Goal: Obtain resource: Download file/media

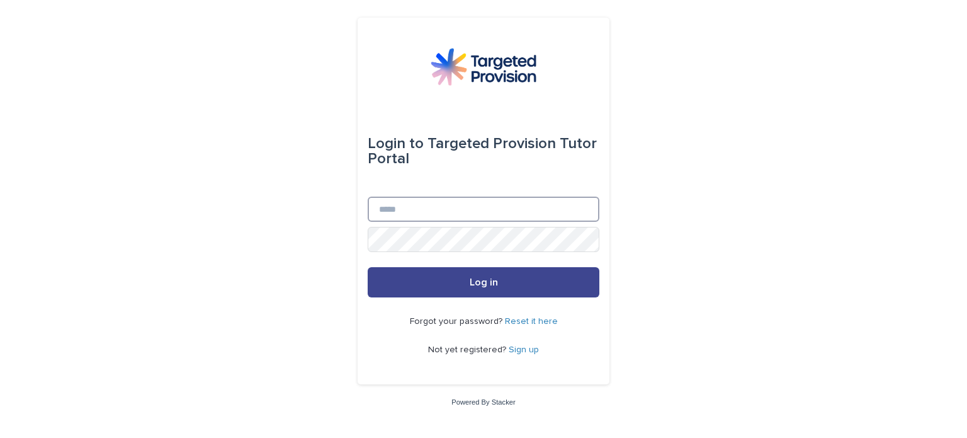
type input "**********"
click at [533, 285] on button "Log in" at bounding box center [484, 282] width 232 height 30
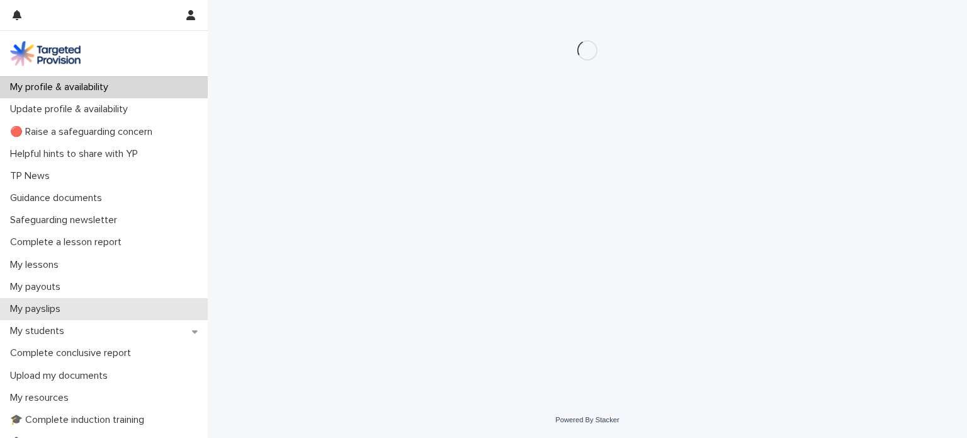
click at [101, 310] on div "My payslips" at bounding box center [104, 309] width 208 height 22
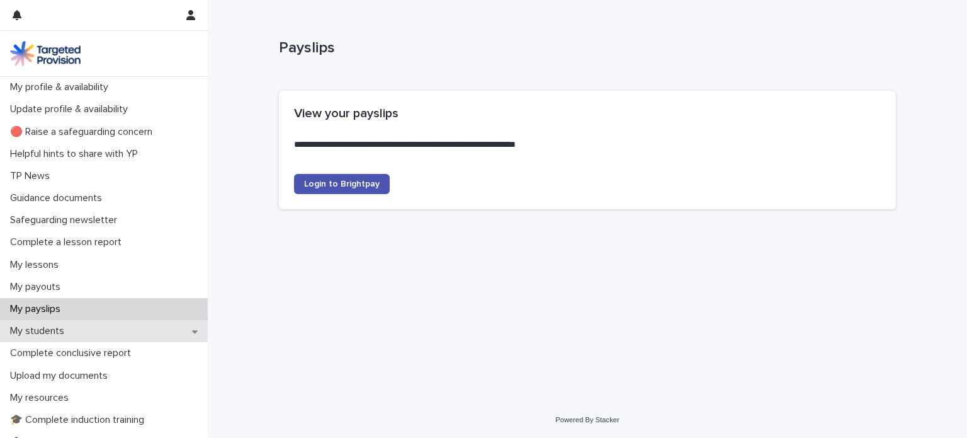
click at [95, 331] on div "My students" at bounding box center [104, 331] width 208 height 22
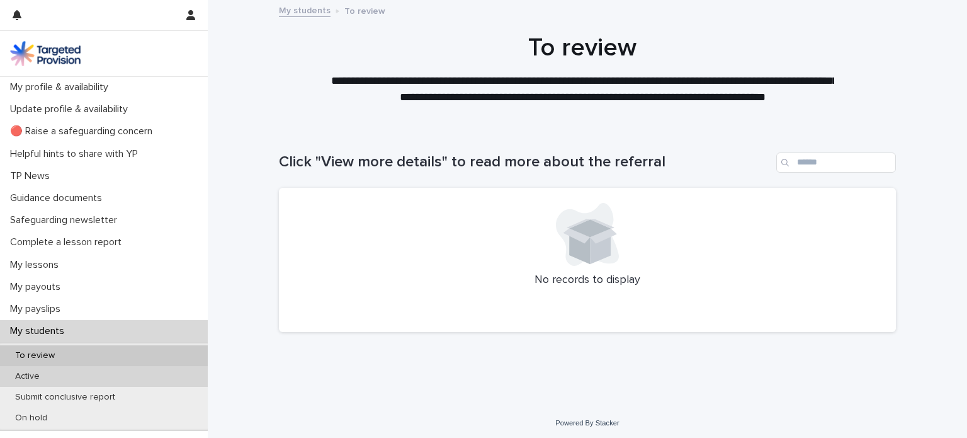
click at [54, 380] on div "Active" at bounding box center [104, 376] width 208 height 21
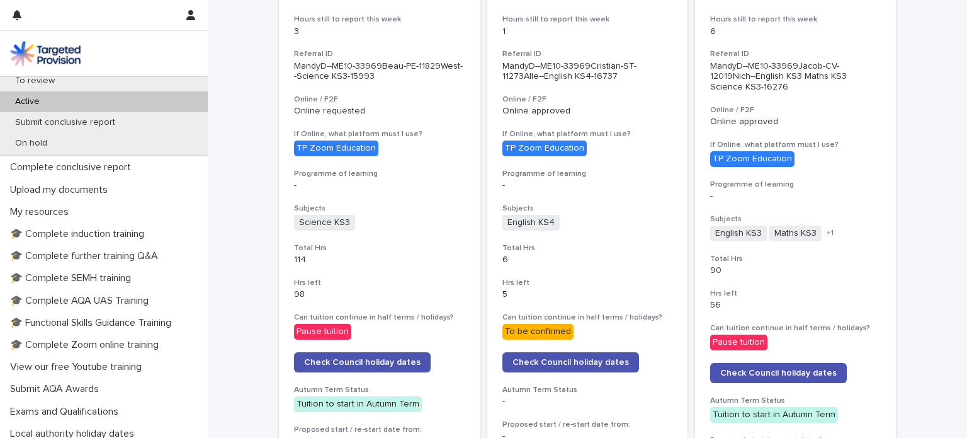
scroll to position [275, 0]
click at [158, 322] on p "🎓 Functional Skills Guidance Training" at bounding box center [93, 322] width 176 height 12
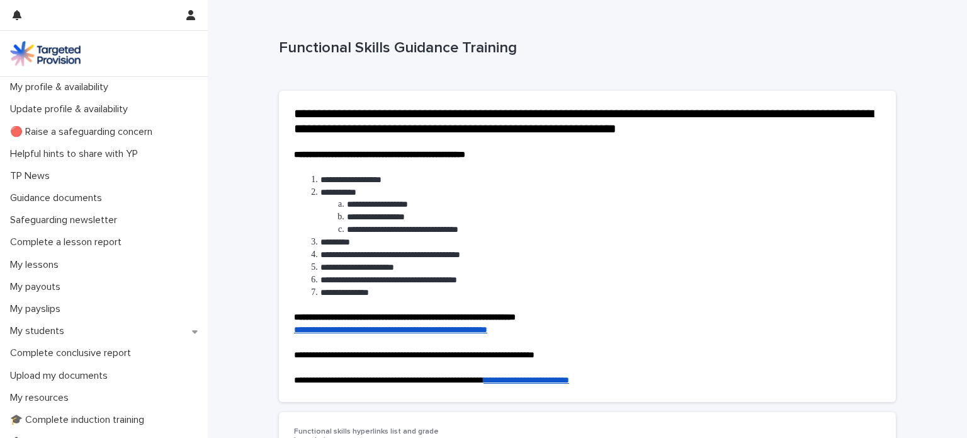
click at [413, 334] on link "**********" at bounding box center [390, 329] width 193 height 9
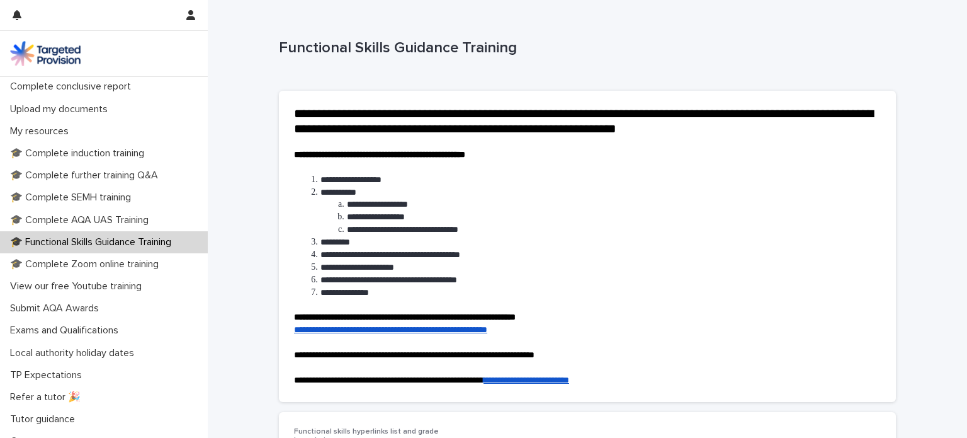
scroll to position [281, 0]
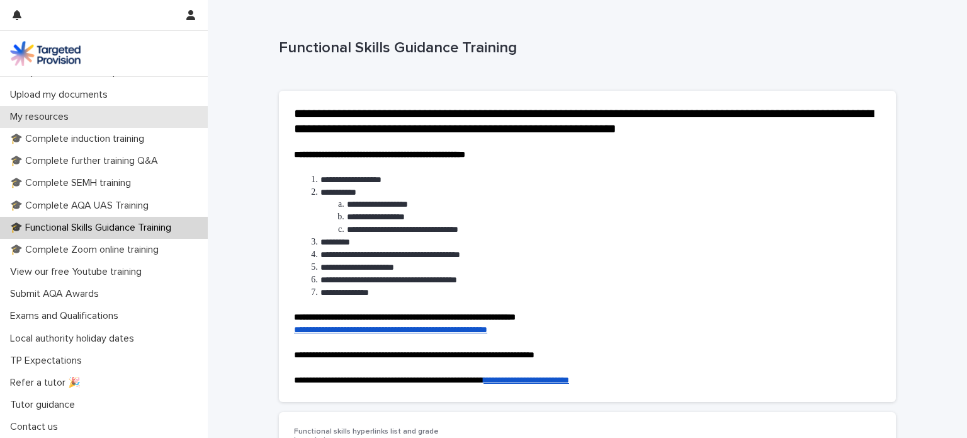
click at [64, 115] on p "My resources" at bounding box center [42, 117] width 74 height 12
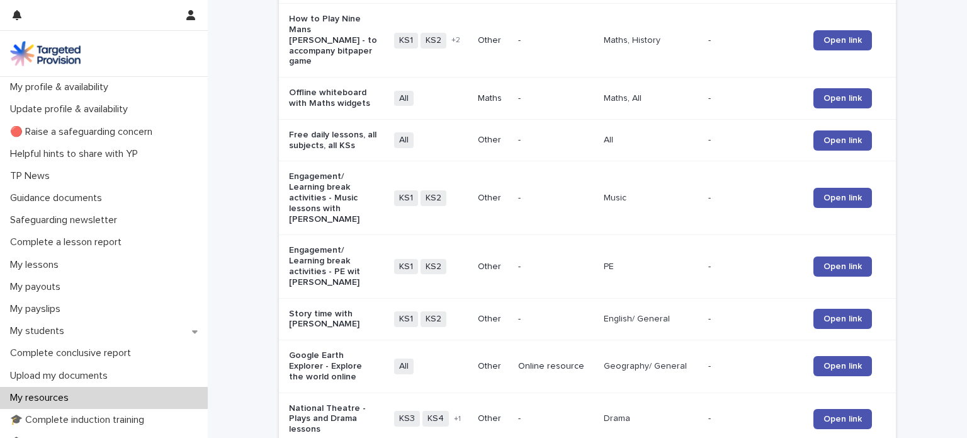
scroll to position [1462, 0]
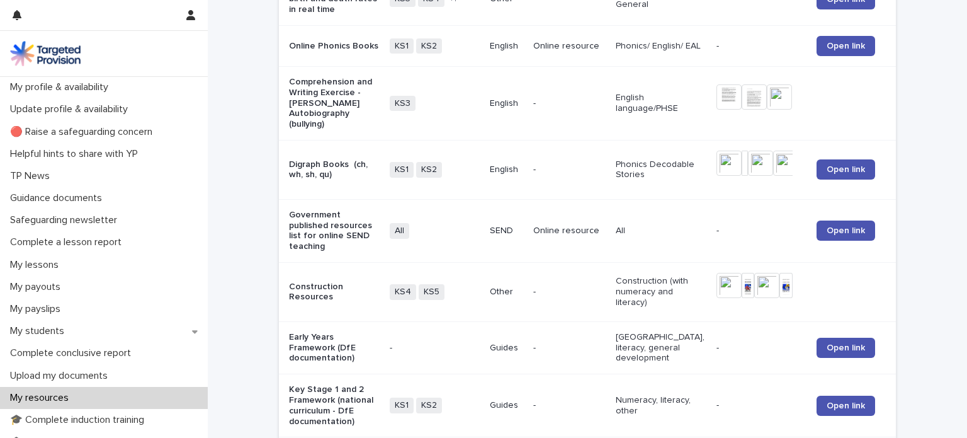
scroll to position [352, 0]
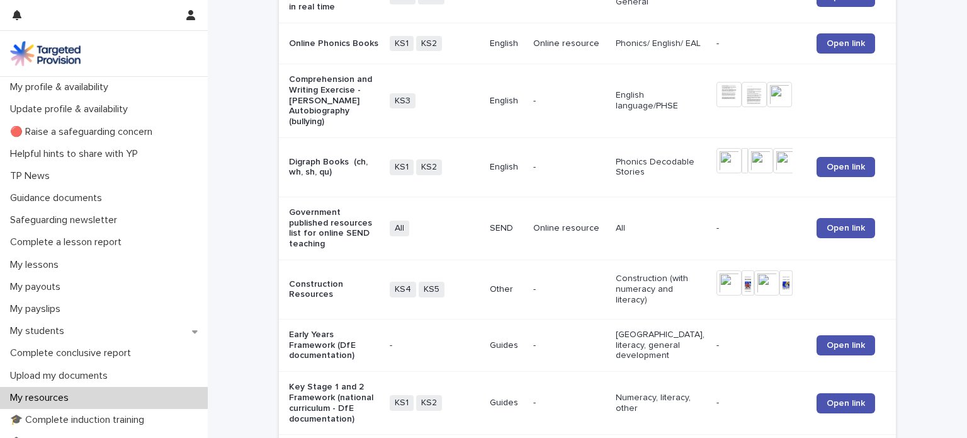
click at [317, 88] on p "Comprehension and Writing Exercise - Jessie J's Autobiography (bullying)" at bounding box center [334, 100] width 90 height 53
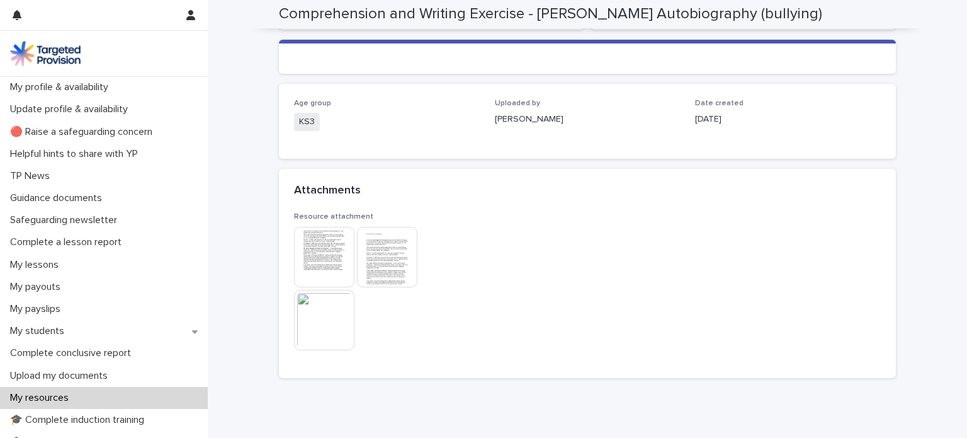
scroll to position [190, 0]
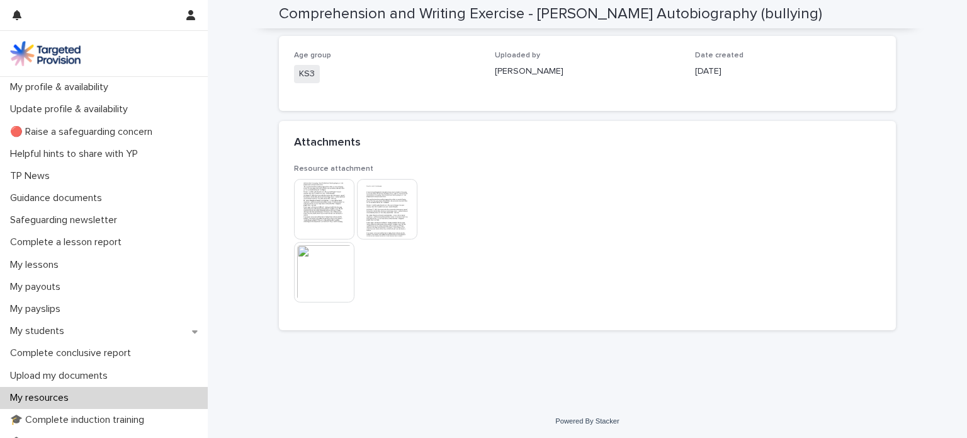
click at [314, 205] on img at bounding box center [324, 209] width 60 height 60
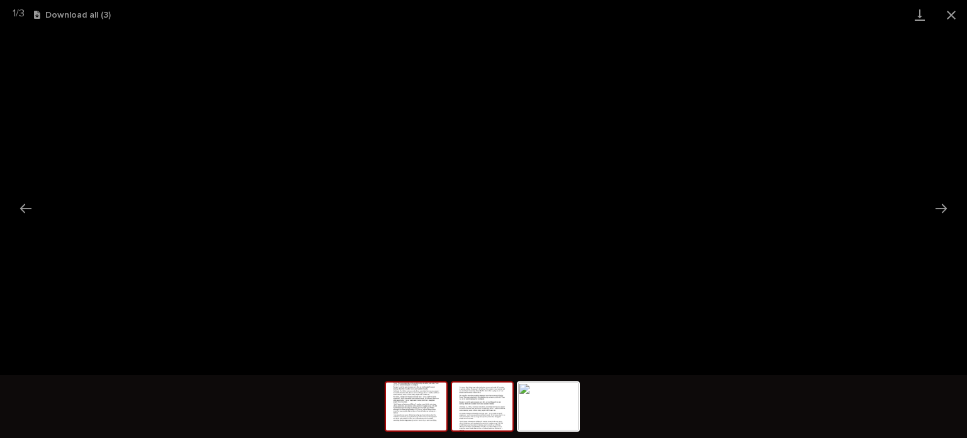
click at [474, 409] on img at bounding box center [482, 406] width 60 height 48
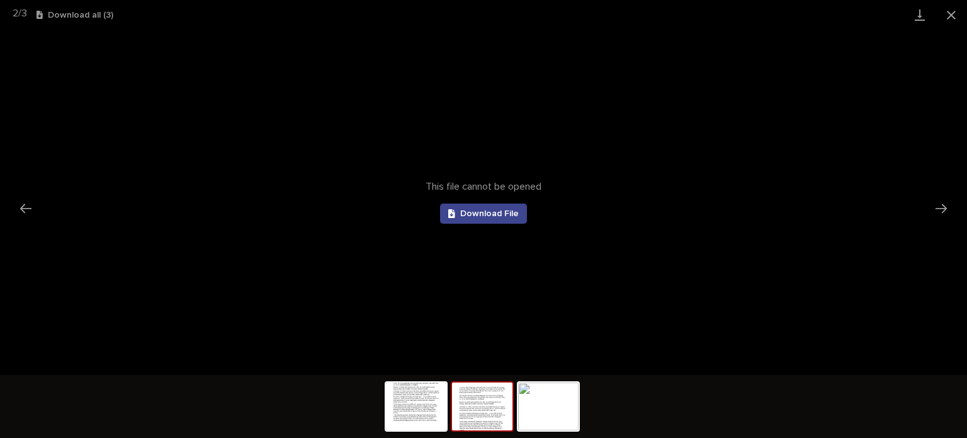
scroll to position [0, 0]
click at [501, 214] on span "Download File" at bounding box center [489, 213] width 59 height 9
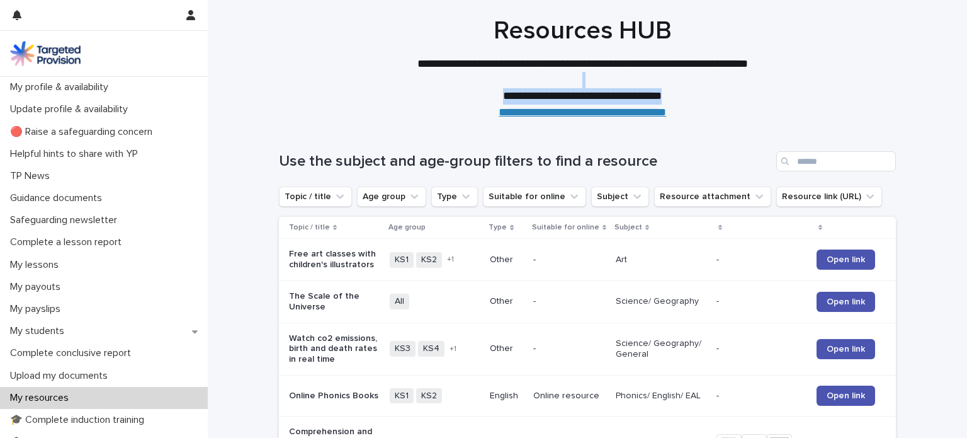
drag, startPoint x: 953, startPoint y: 71, endPoint x: 952, endPoint y: 89, distance: 18.3
click at [952, 89] on div "**********" at bounding box center [583, 68] width 750 height 105
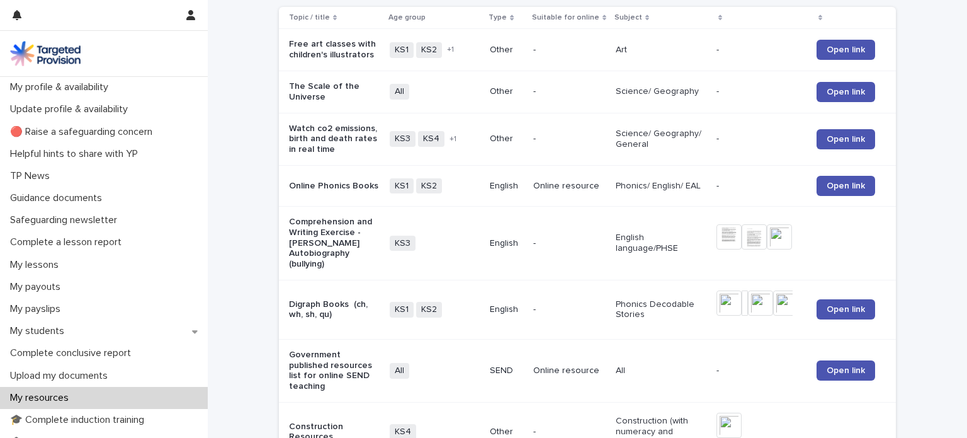
scroll to position [226, 0]
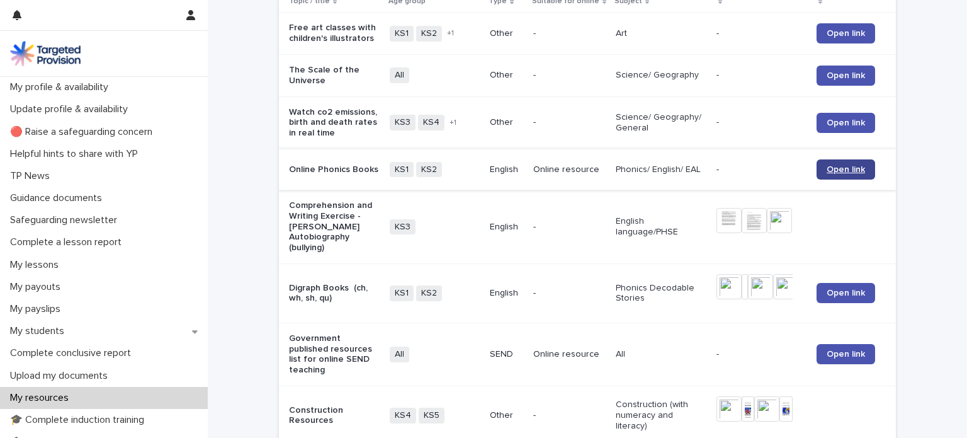
click at [836, 171] on span "Open link" at bounding box center [846, 169] width 38 height 9
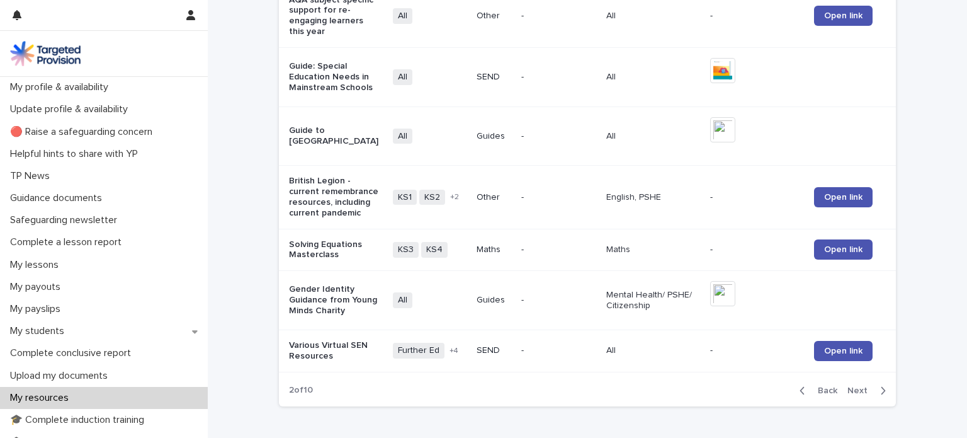
scroll to position [1419, 0]
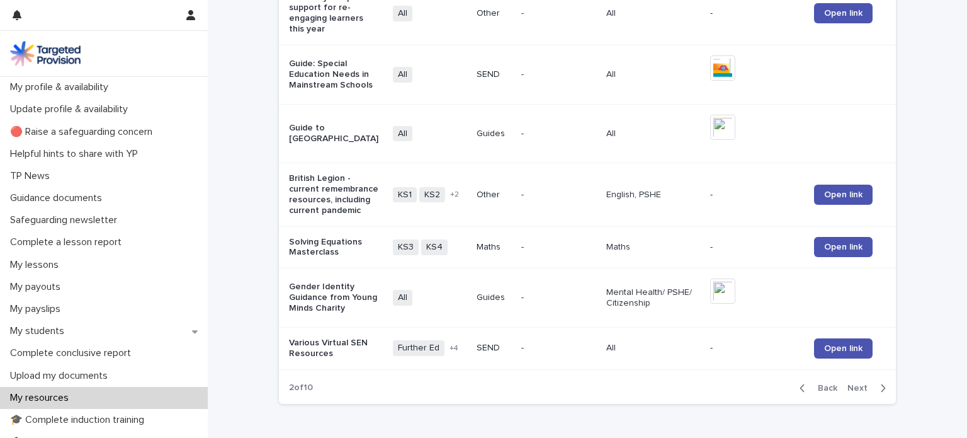
click at [875, 382] on div "button" at bounding box center [880, 387] width 11 height 11
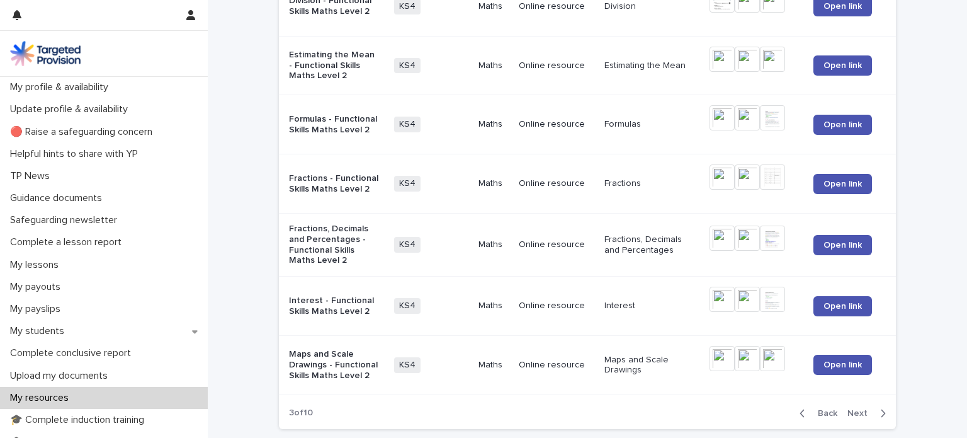
scroll to position [1721, 0]
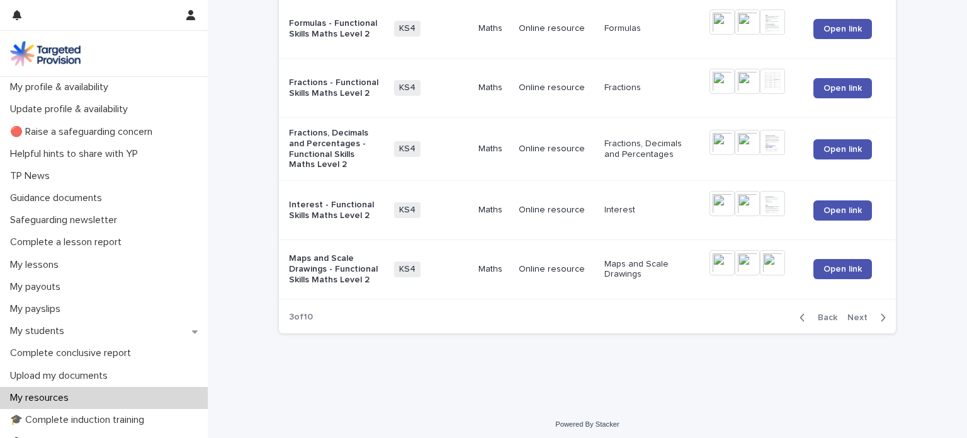
click at [855, 313] on span "Next" at bounding box center [862, 317] width 28 height 9
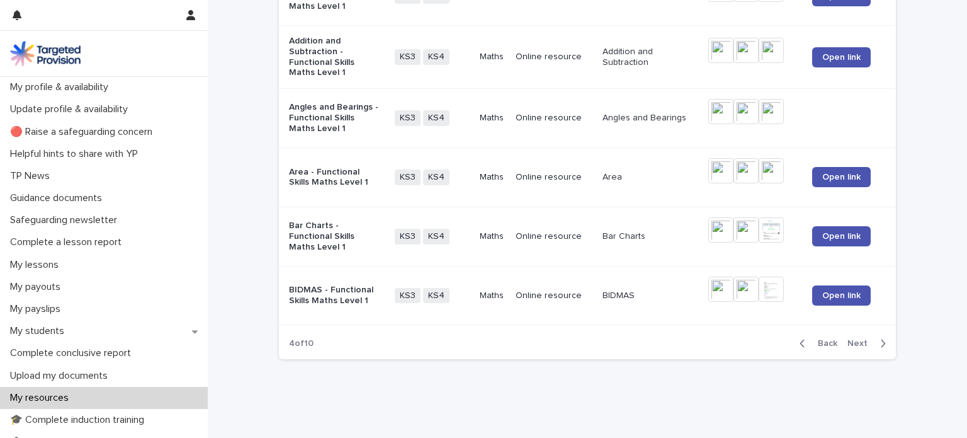
click at [852, 339] on span "Next" at bounding box center [862, 343] width 28 height 9
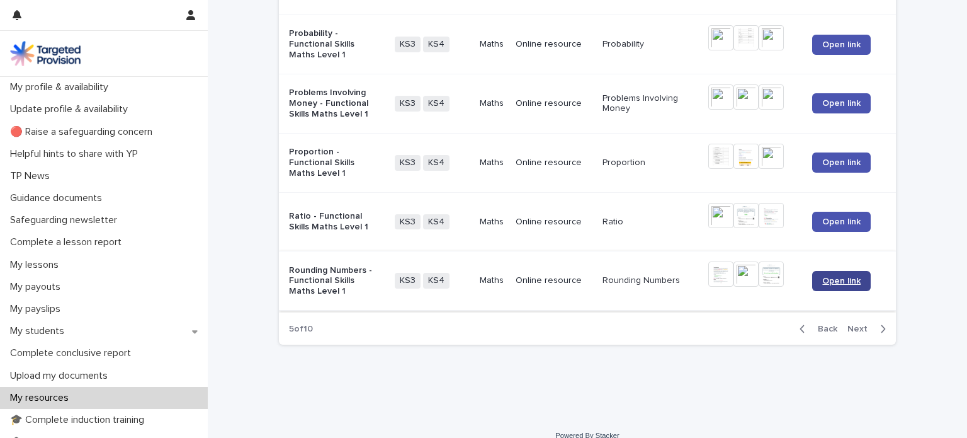
click at [840, 282] on link "Open link" at bounding box center [841, 281] width 59 height 20
click at [858, 326] on span "Next" at bounding box center [862, 328] width 28 height 9
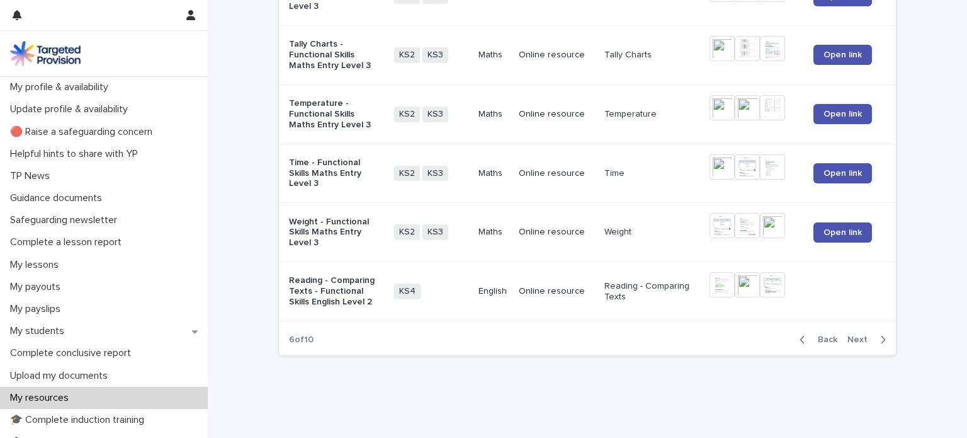
click at [859, 335] on span "Next" at bounding box center [862, 339] width 28 height 9
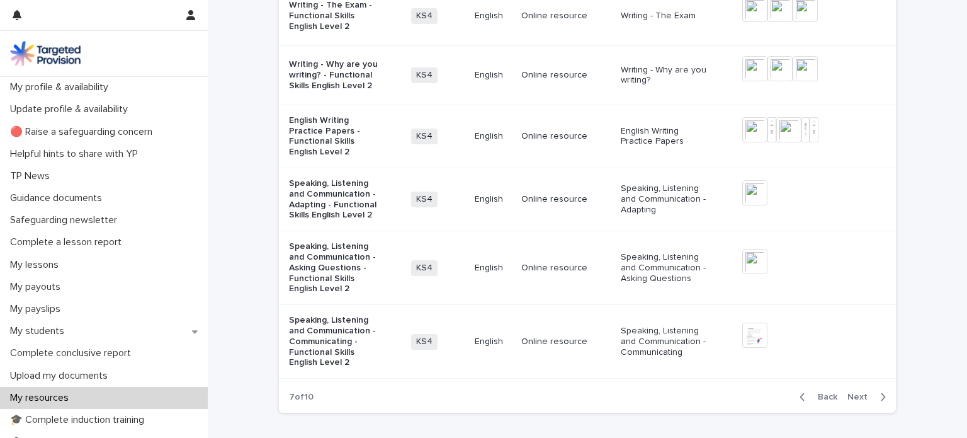
click at [864, 334] on p at bounding box center [865, 335] width 3 height 3
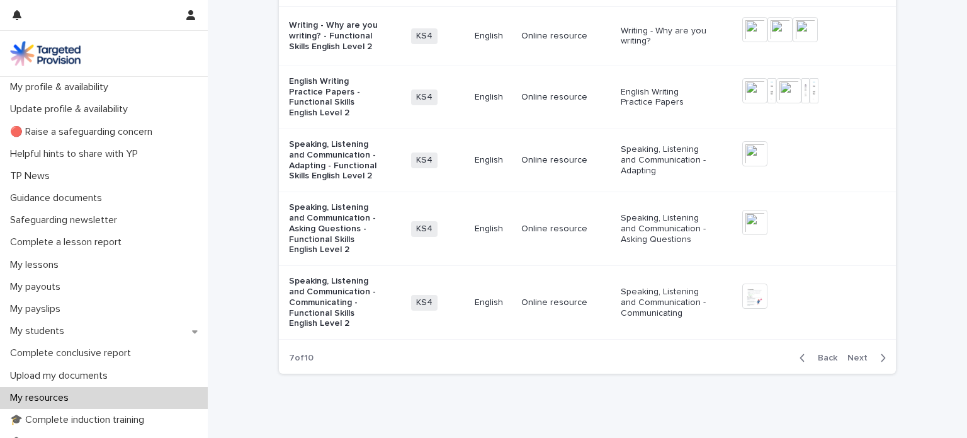
scroll to position [1800, 0]
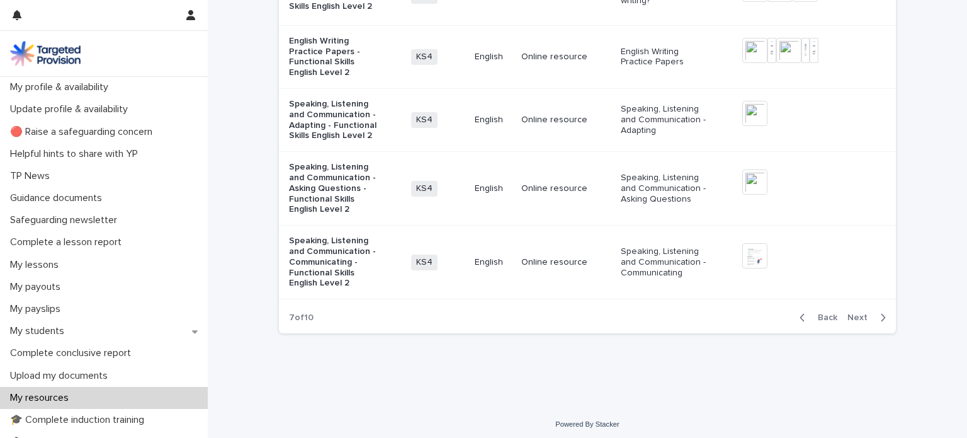
click at [856, 313] on span "Next" at bounding box center [862, 317] width 28 height 9
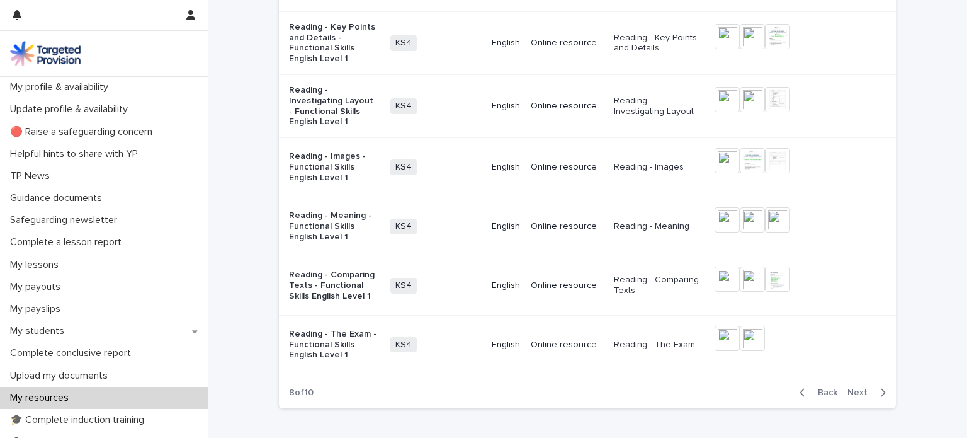
scroll to position [1910, 0]
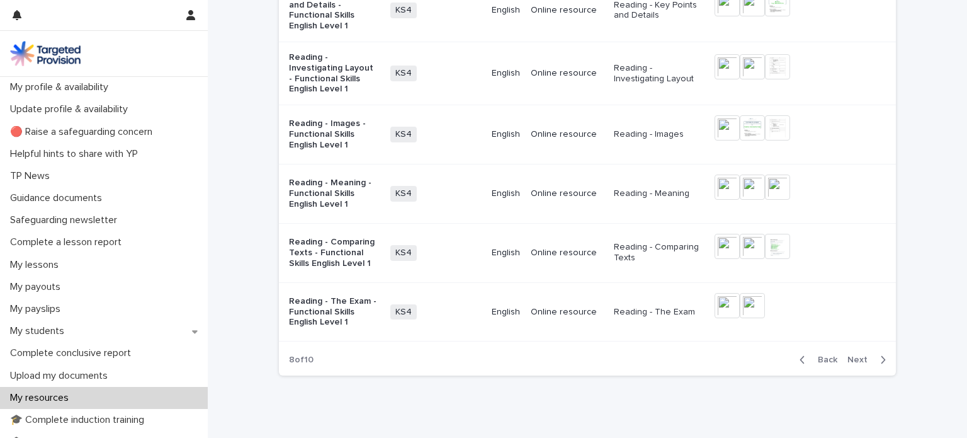
click at [855, 355] on span "Next" at bounding box center [862, 359] width 28 height 9
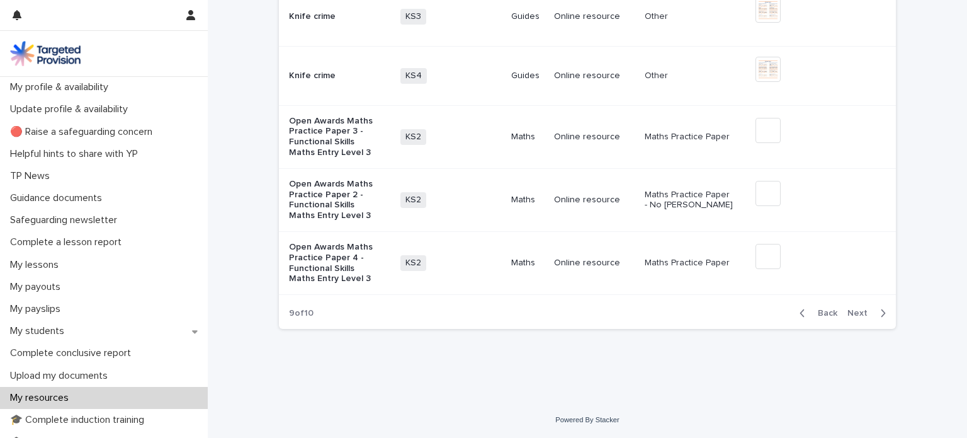
scroll to position [1767, 0]
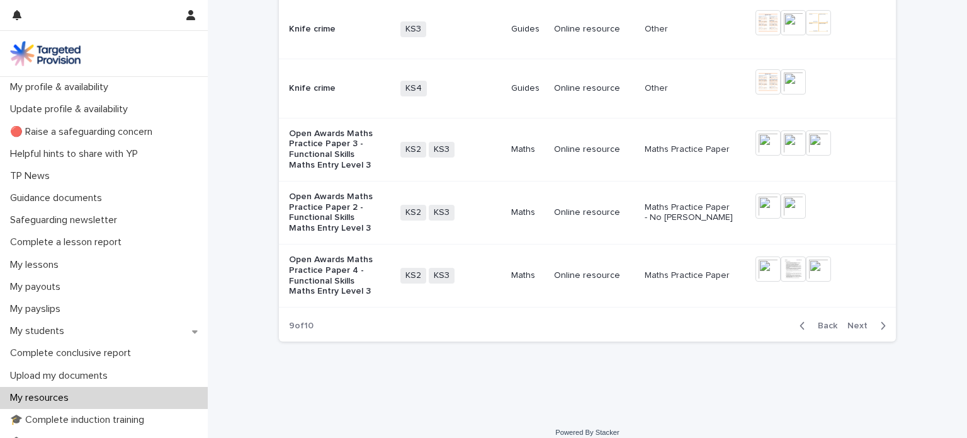
click at [567, 24] on p "Online resource" at bounding box center [594, 29] width 81 height 11
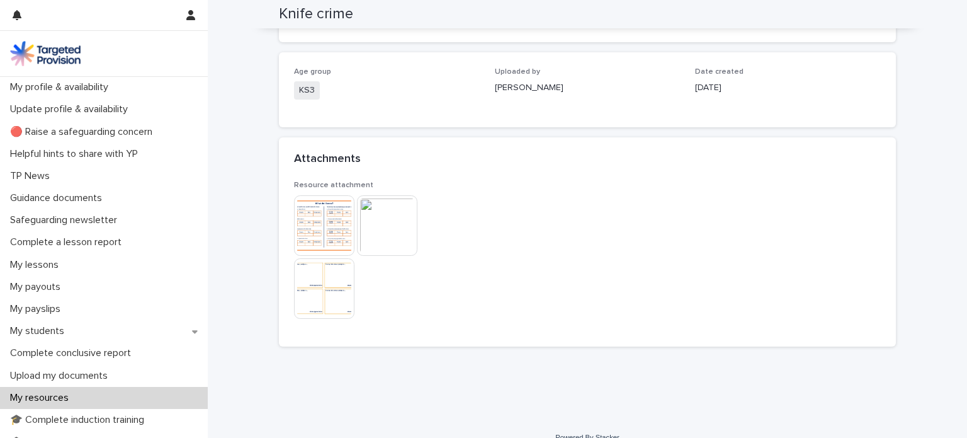
scroll to position [149, 0]
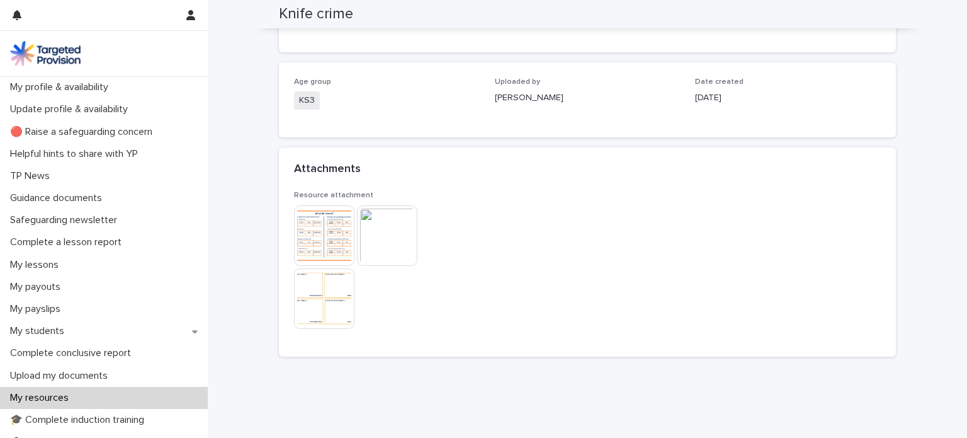
click at [331, 222] on img at bounding box center [324, 235] width 60 height 60
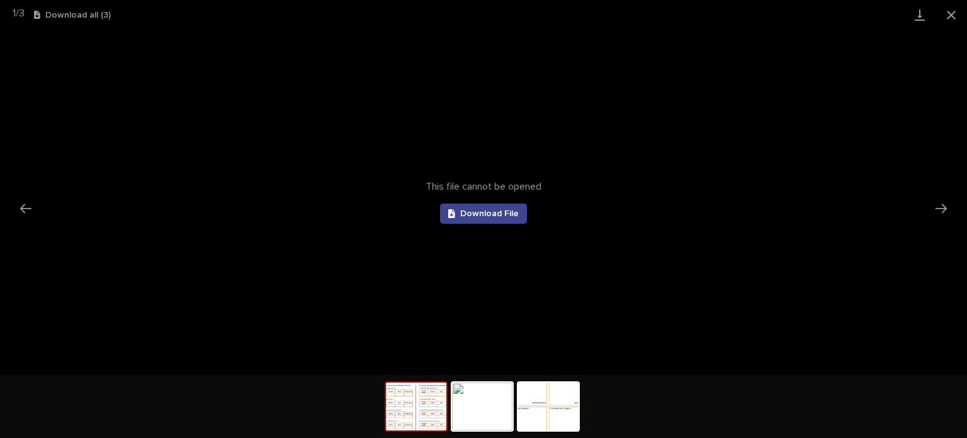
scroll to position [0, 0]
click at [503, 205] on link "Download File" at bounding box center [483, 213] width 87 height 20
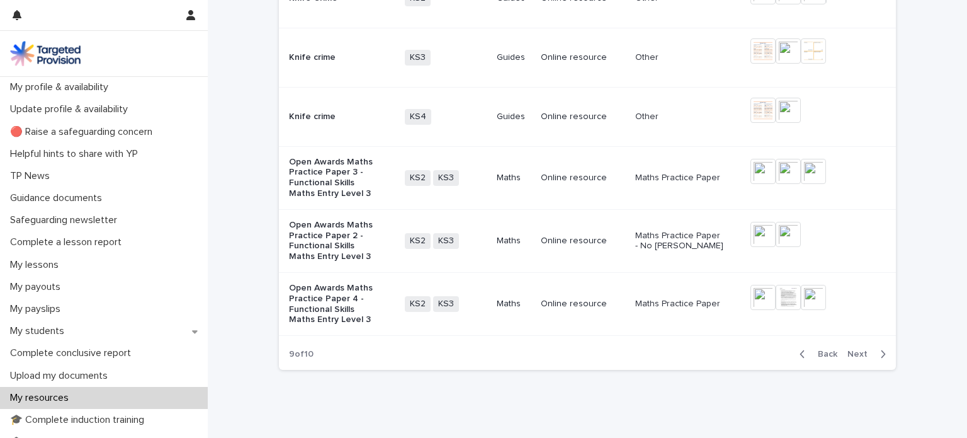
scroll to position [1767, 0]
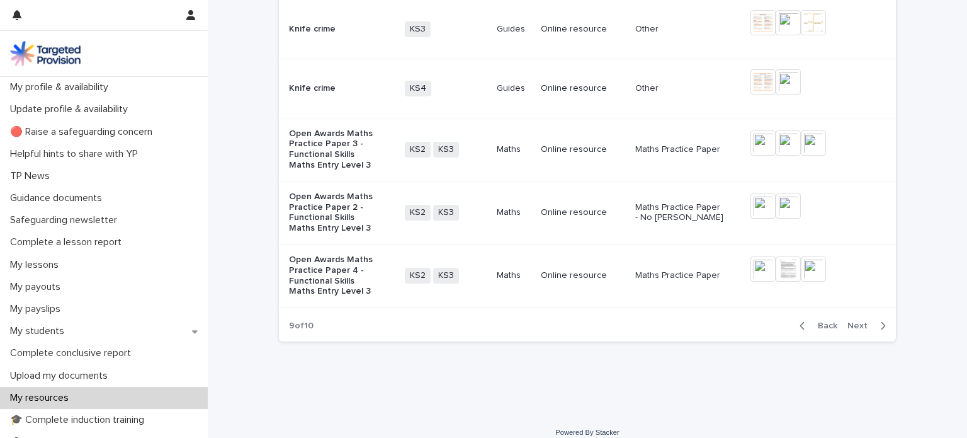
click at [854, 321] on span "Next" at bounding box center [862, 325] width 28 height 9
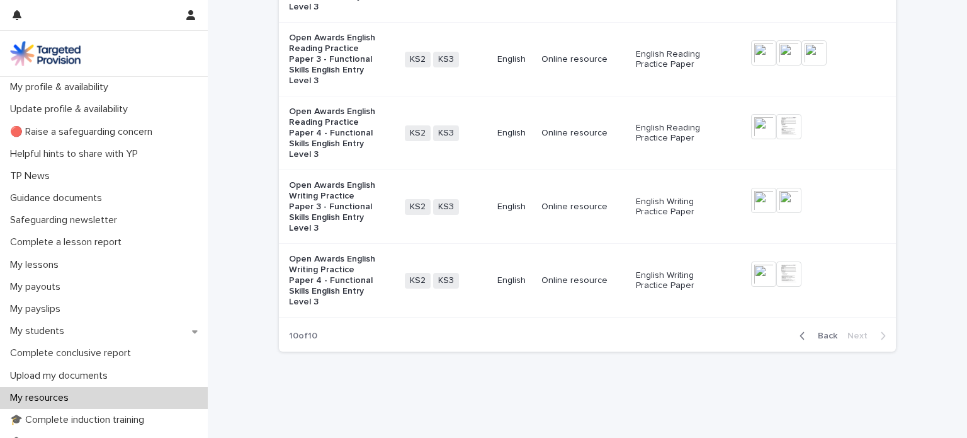
click at [821, 331] on span "Back" at bounding box center [824, 335] width 27 height 9
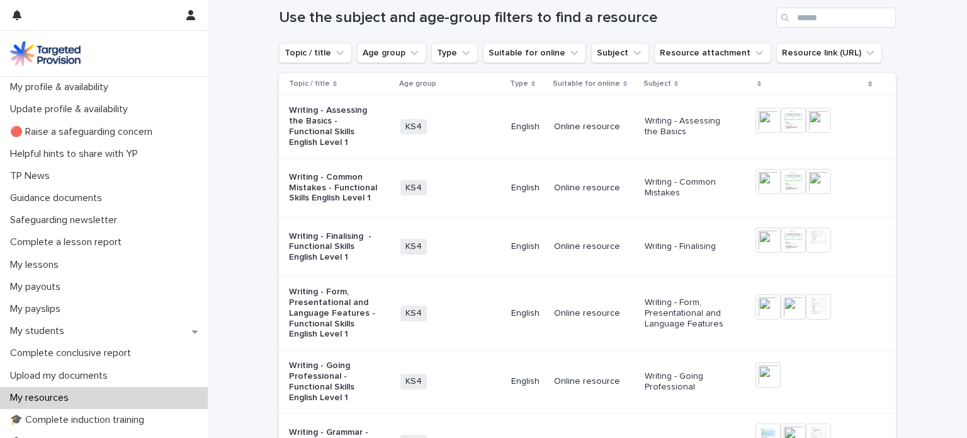
scroll to position [140, 0]
